Goal: Task Accomplishment & Management: Complete application form

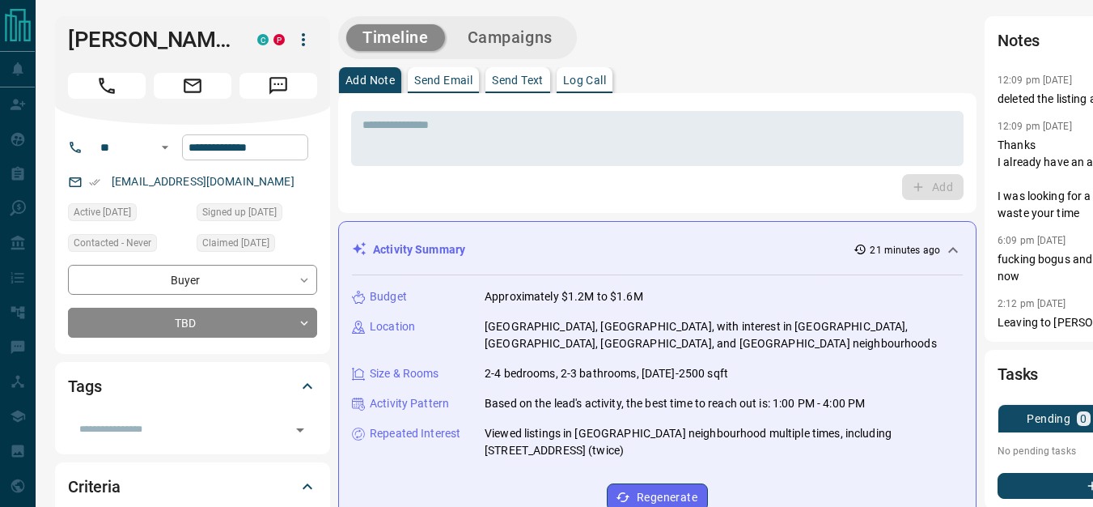
click at [280, 142] on input "**********" at bounding box center [245, 147] width 126 height 26
click at [406, 193] on div "Add" at bounding box center [657, 187] width 613 height 26
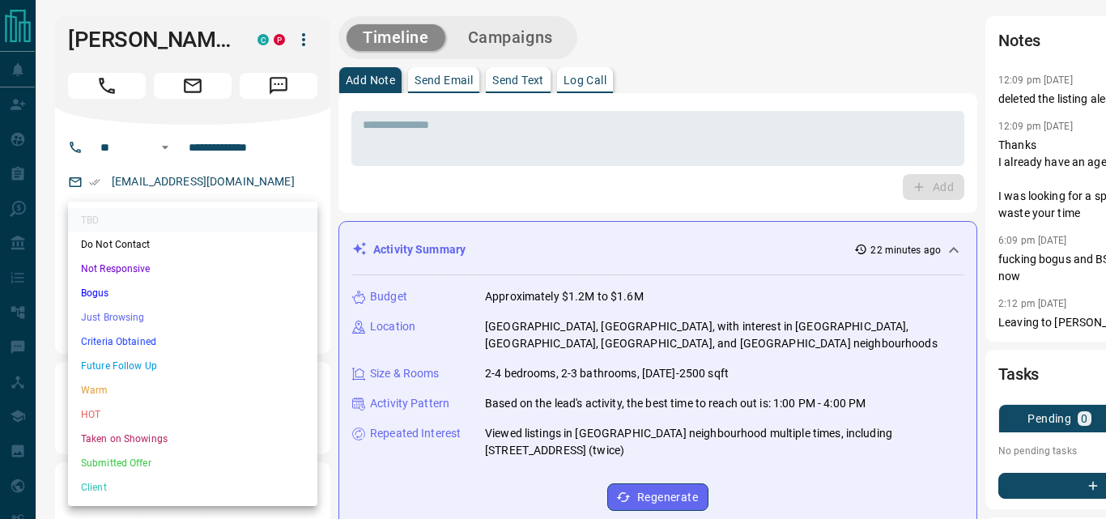
click at [542, 40] on div at bounding box center [553, 259] width 1106 height 519
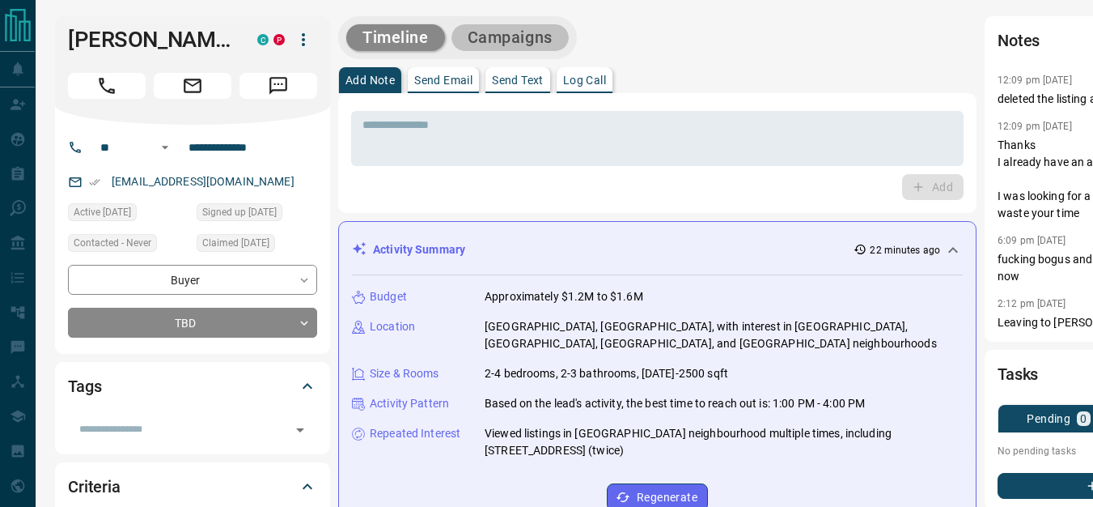
click at [542, 40] on button "Campaigns" at bounding box center [510, 37] width 117 height 27
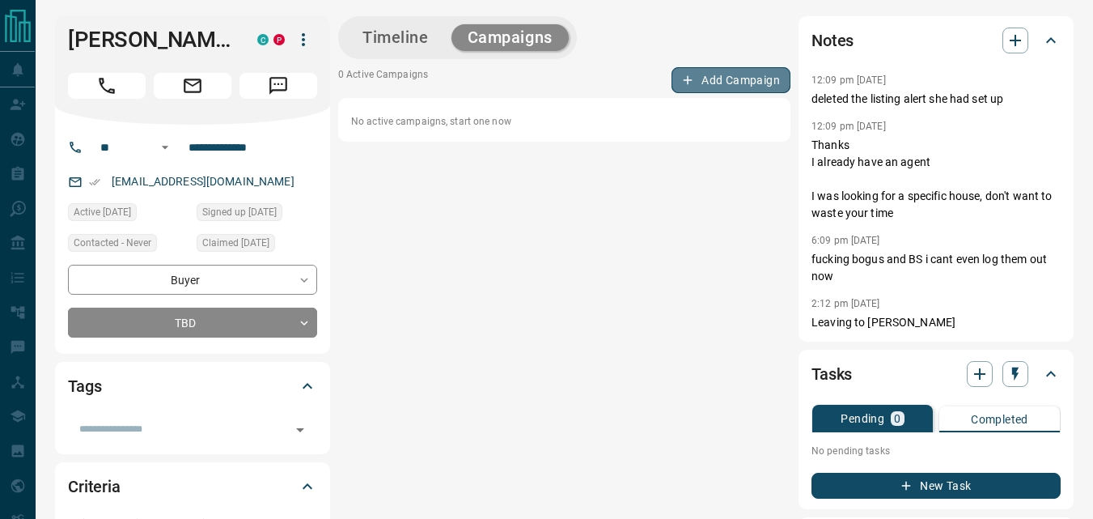
click at [738, 81] on button "Add Campaign" at bounding box center [731, 80] width 119 height 26
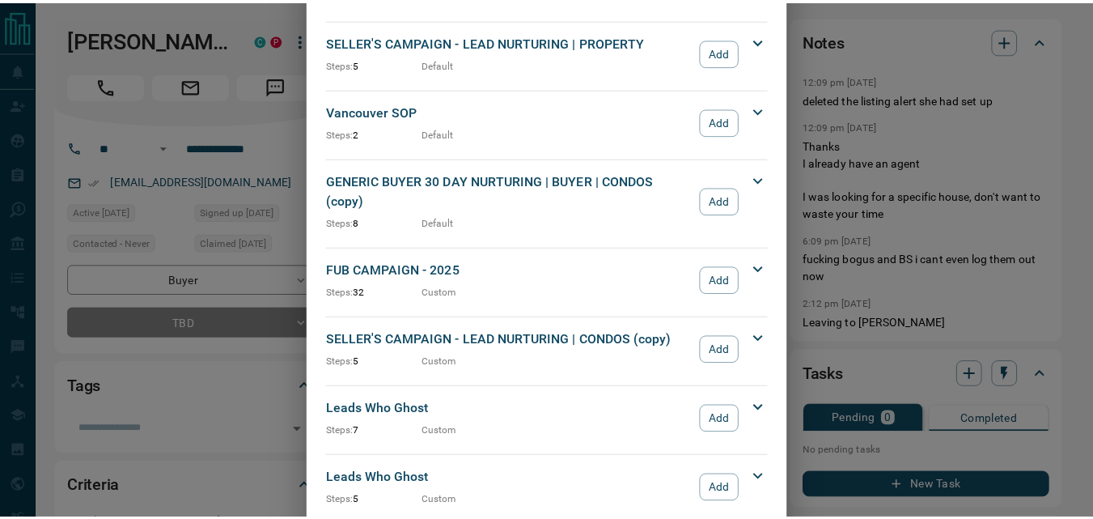
scroll to position [1700, 0]
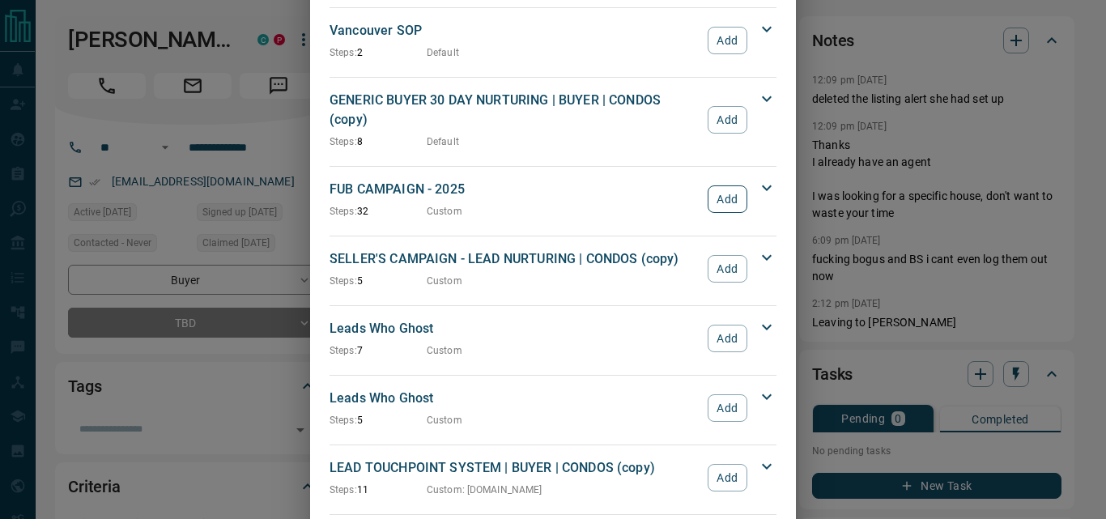
click at [707, 185] on button "Add" at bounding box center [727, 199] width 40 height 28
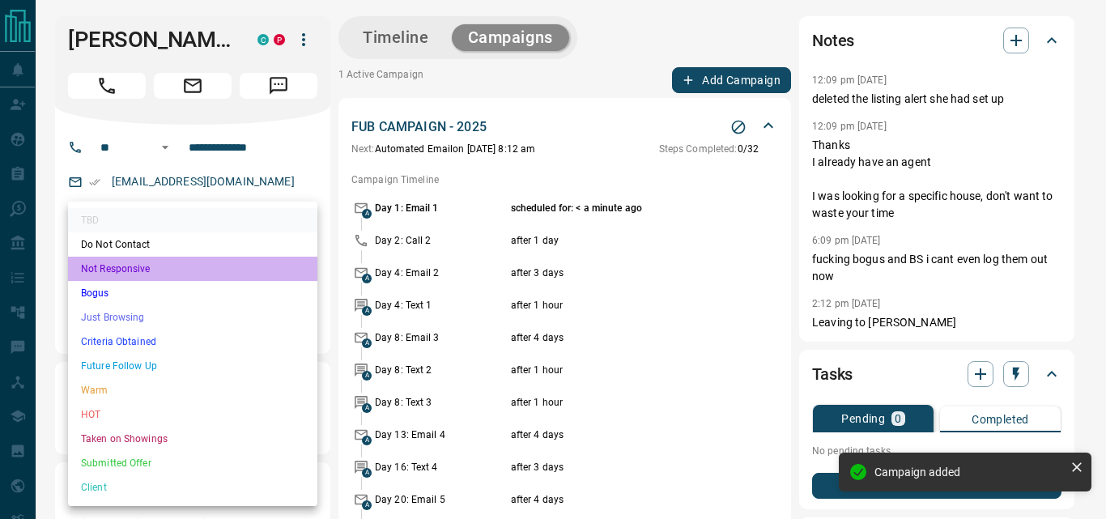
click at [193, 274] on li "Not Responsive" at bounding box center [192, 269] width 249 height 24
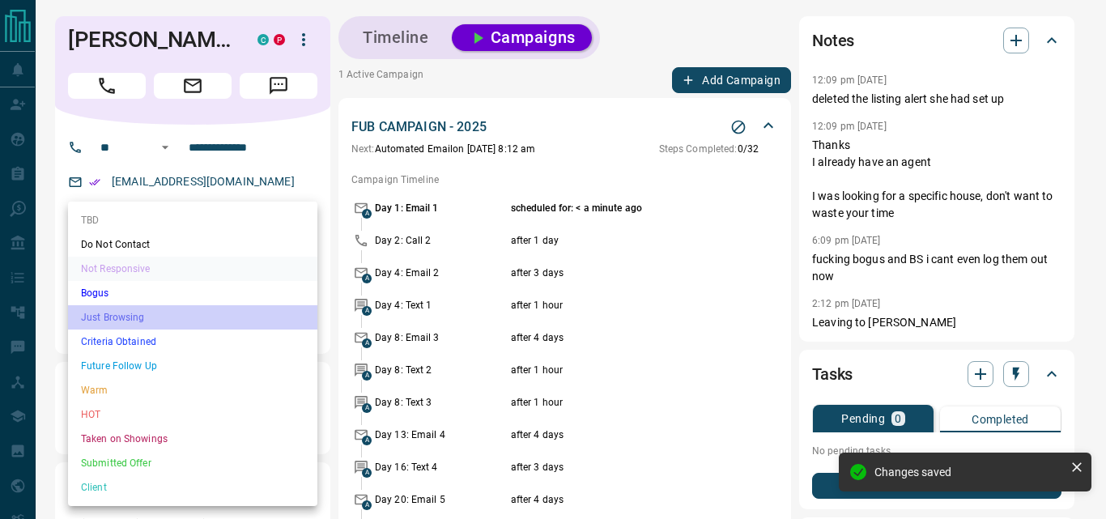
click at [159, 312] on li "Just Browsing" at bounding box center [192, 317] width 249 height 24
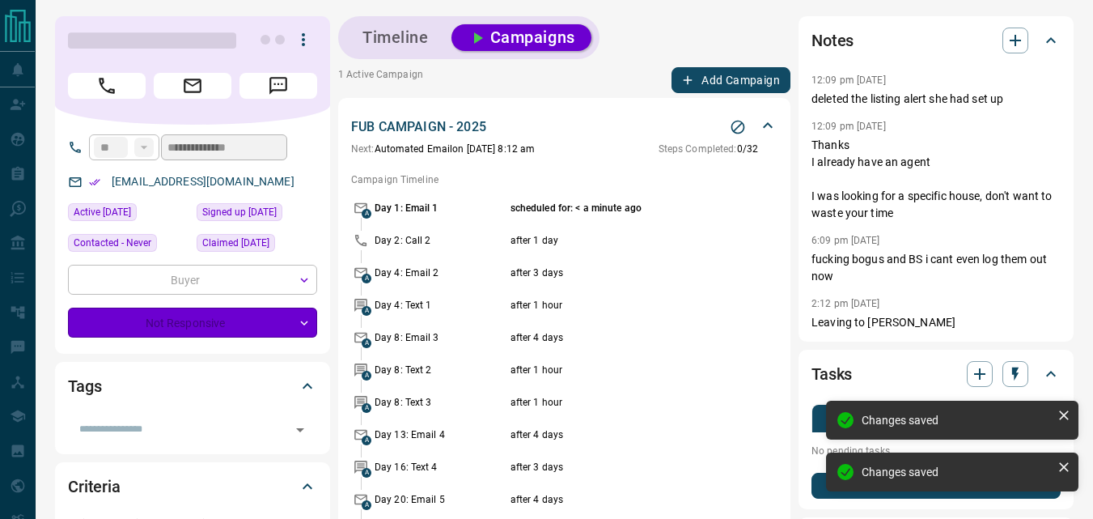
type input "*"
